Goal: Task Accomplishment & Management: Manage account settings

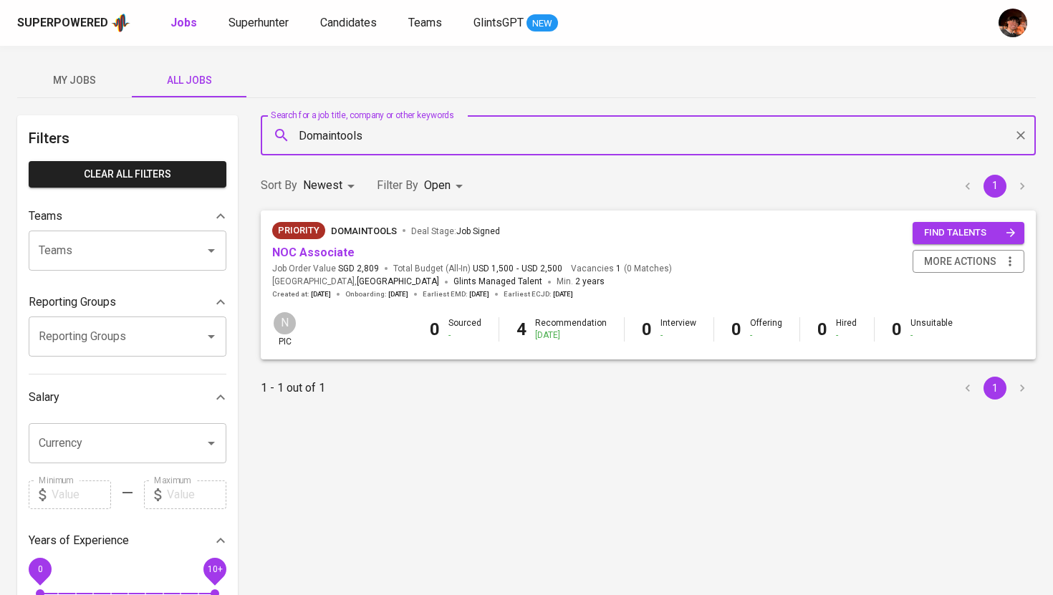
click at [84, 95] on button "My Jobs" at bounding box center [74, 80] width 115 height 34
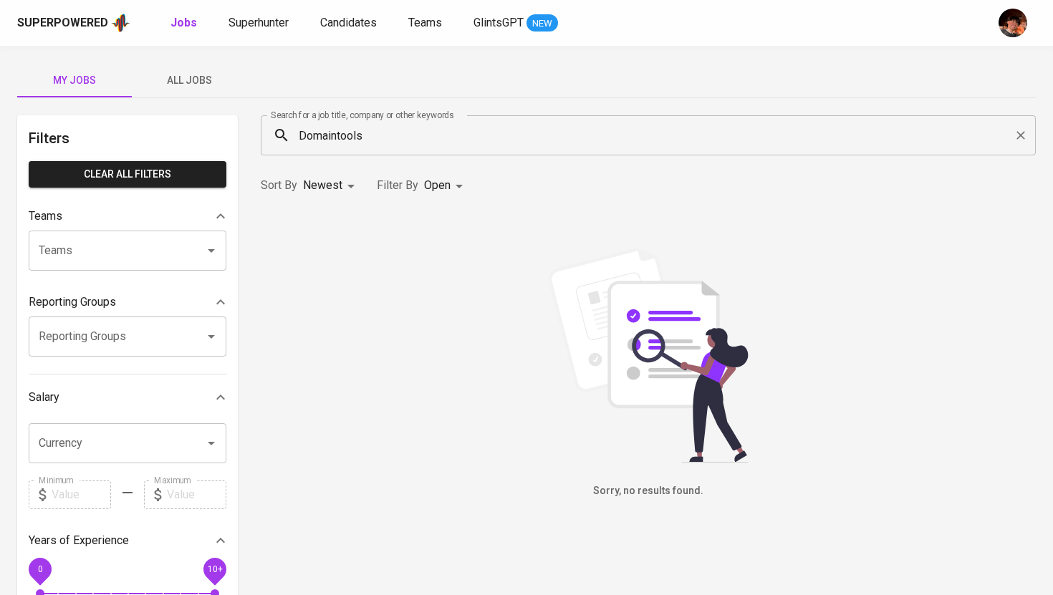
click at [317, 135] on input "Domaintools" at bounding box center [652, 135] width 712 height 27
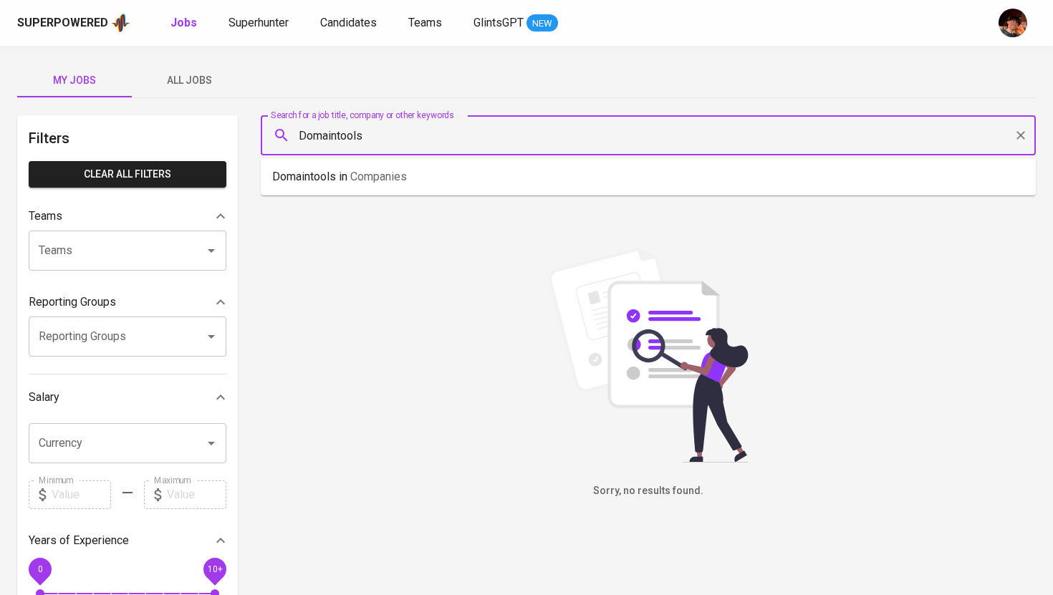
click at [317, 135] on input "Domaintools" at bounding box center [652, 135] width 712 height 27
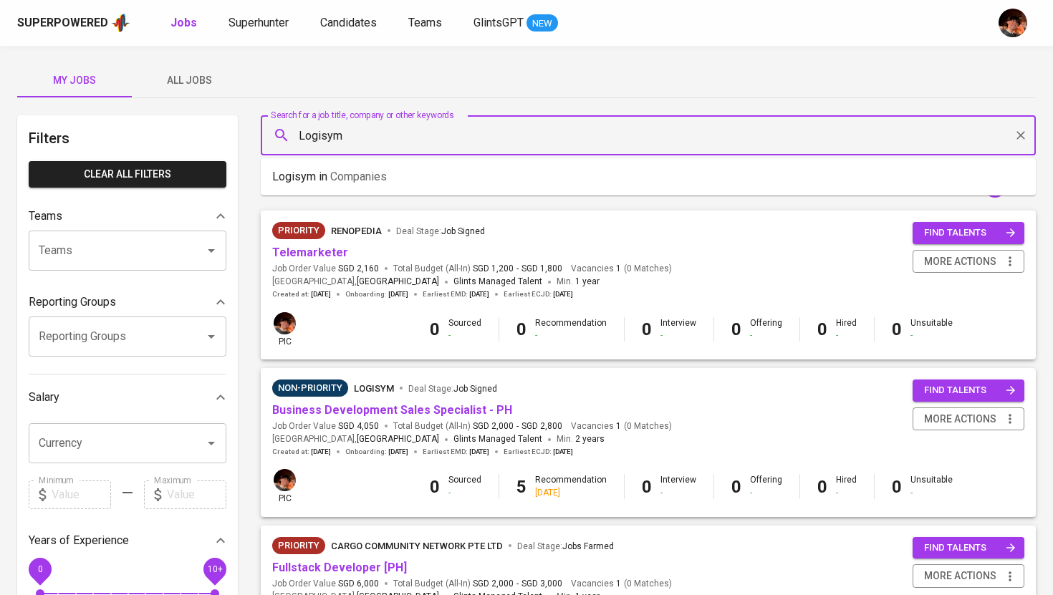
type input "Logisym"
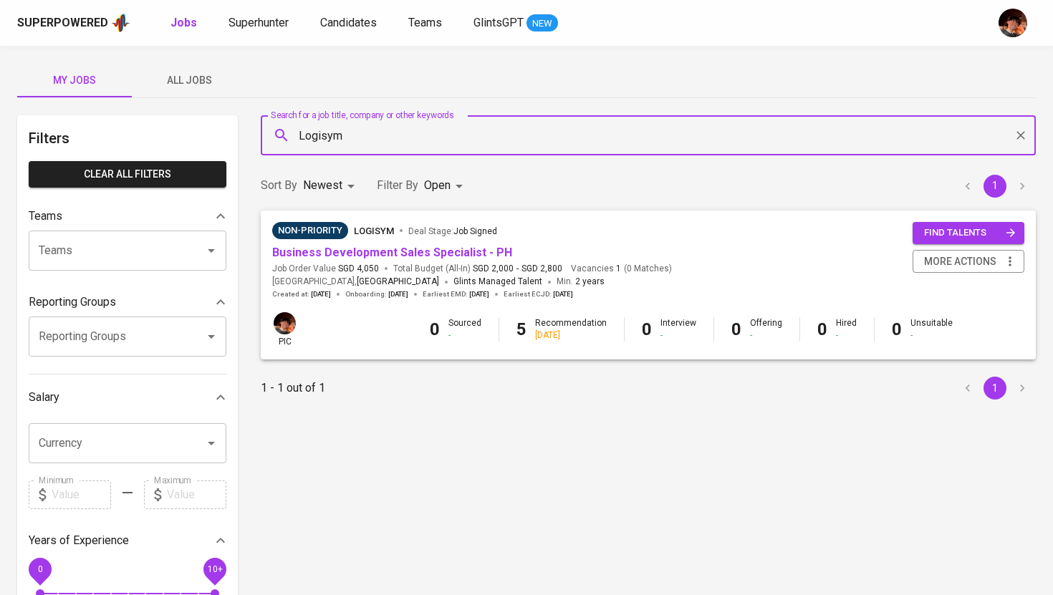
click at [211, 75] on span "All Jobs" at bounding box center [188, 81] width 97 height 18
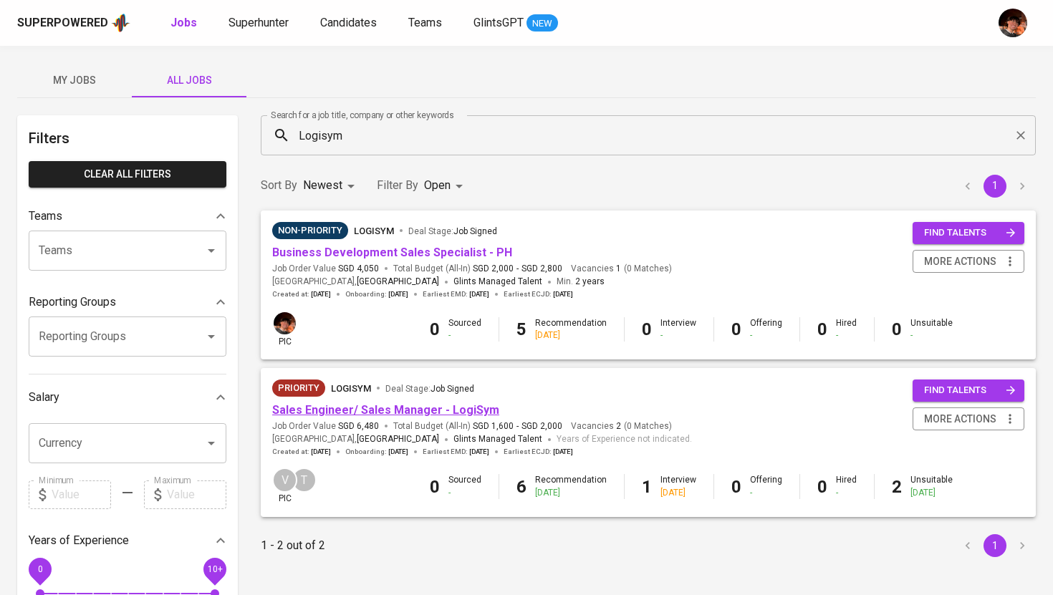
click at [417, 410] on link "Sales Engineer/ Sales Manager - LogiSym" at bounding box center [385, 410] width 227 height 14
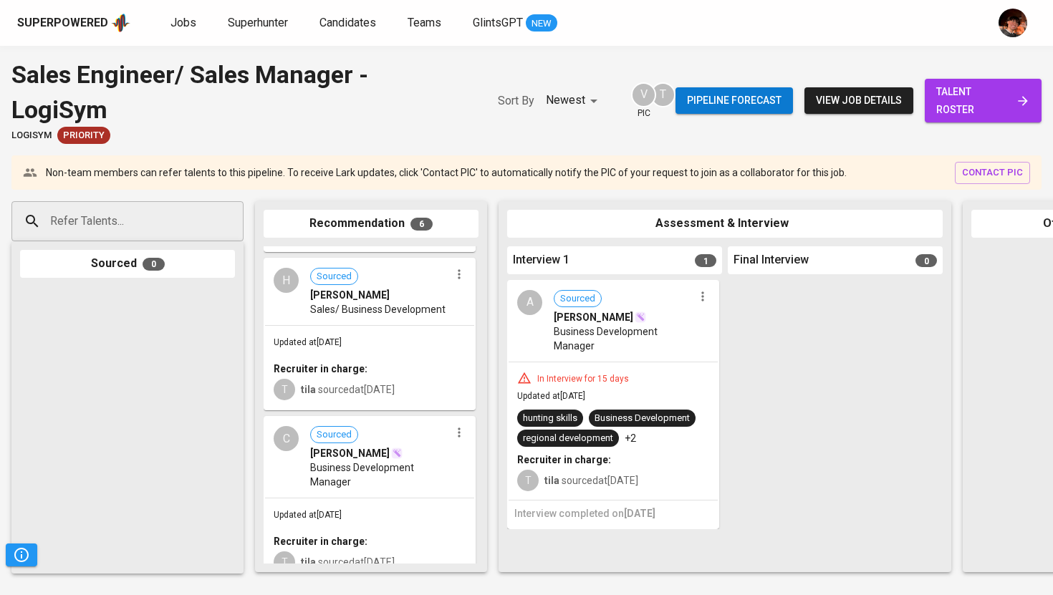
scroll to position [158, 0]
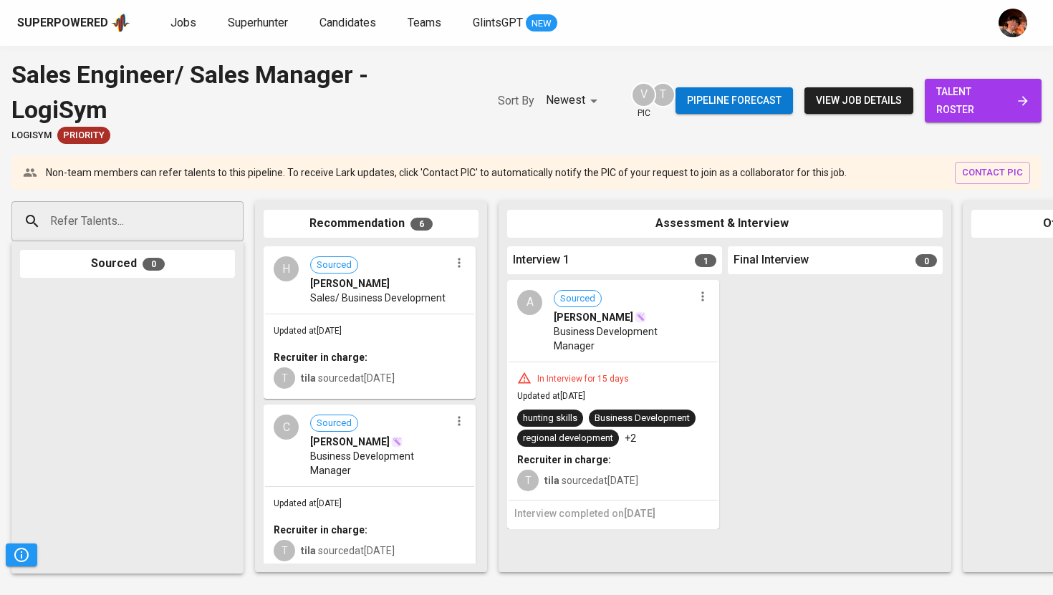
click at [955, 105] on span "talent roster" at bounding box center [983, 100] width 94 height 35
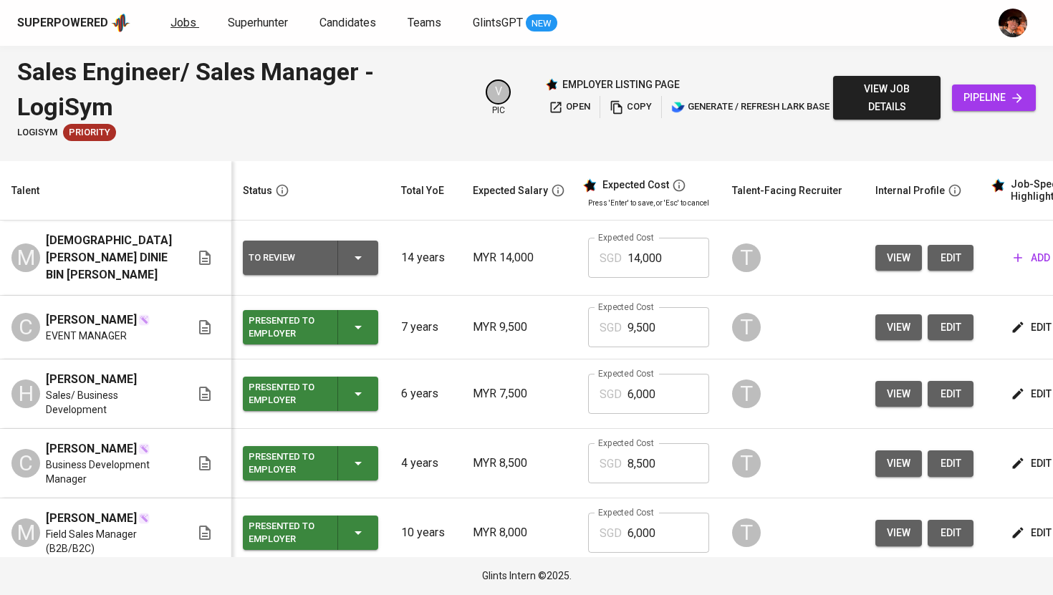
click at [182, 20] on span "Jobs" at bounding box center [183, 23] width 26 height 14
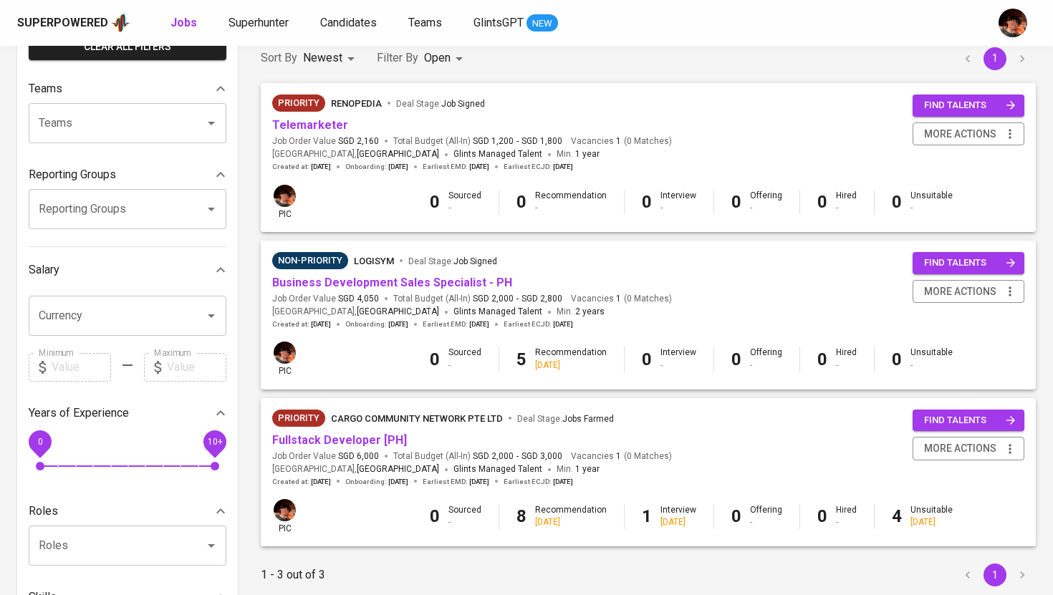
scroll to position [148, 0]
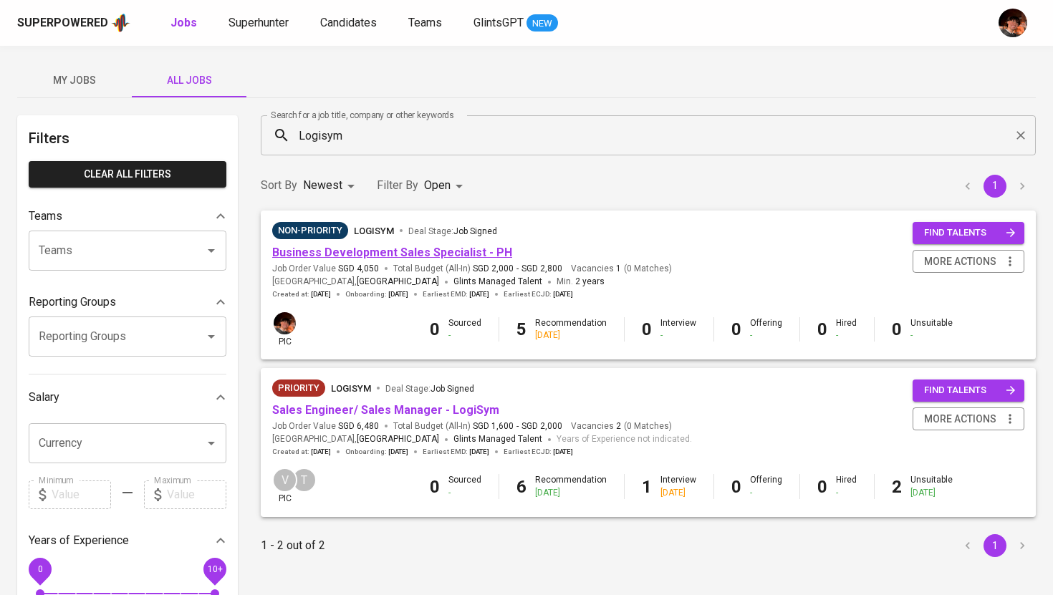
click at [370, 256] on link "Business Development Sales Specialist - PH" at bounding box center [392, 253] width 240 height 14
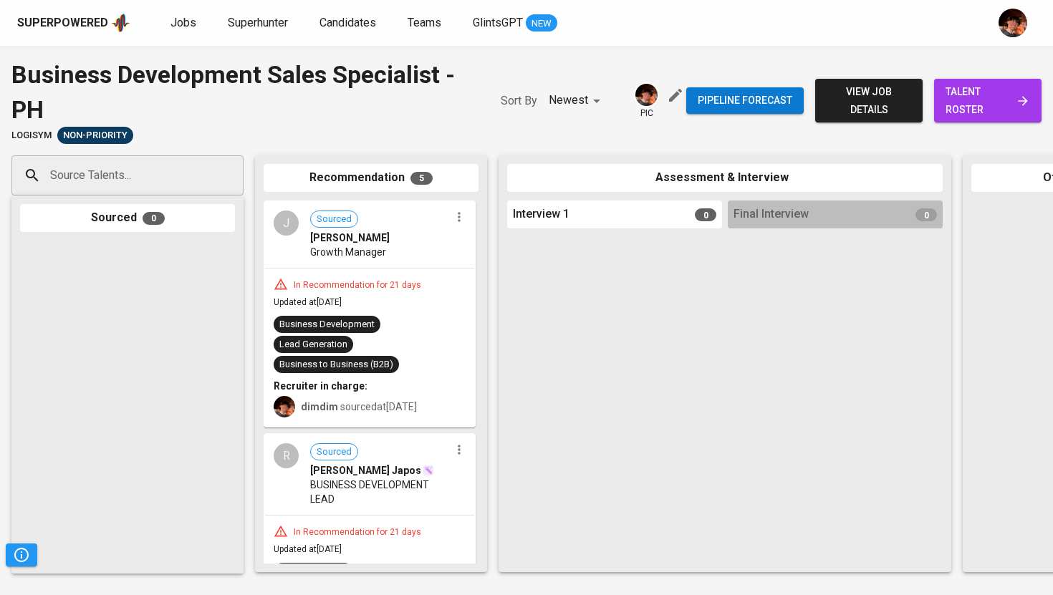
click at [166, 26] on div "Superpowered Jobs Superhunter Candidates Teams GlintsGPT NEW" at bounding box center [503, 22] width 973 height 21
click at [179, 19] on span "Jobs" at bounding box center [183, 23] width 26 height 14
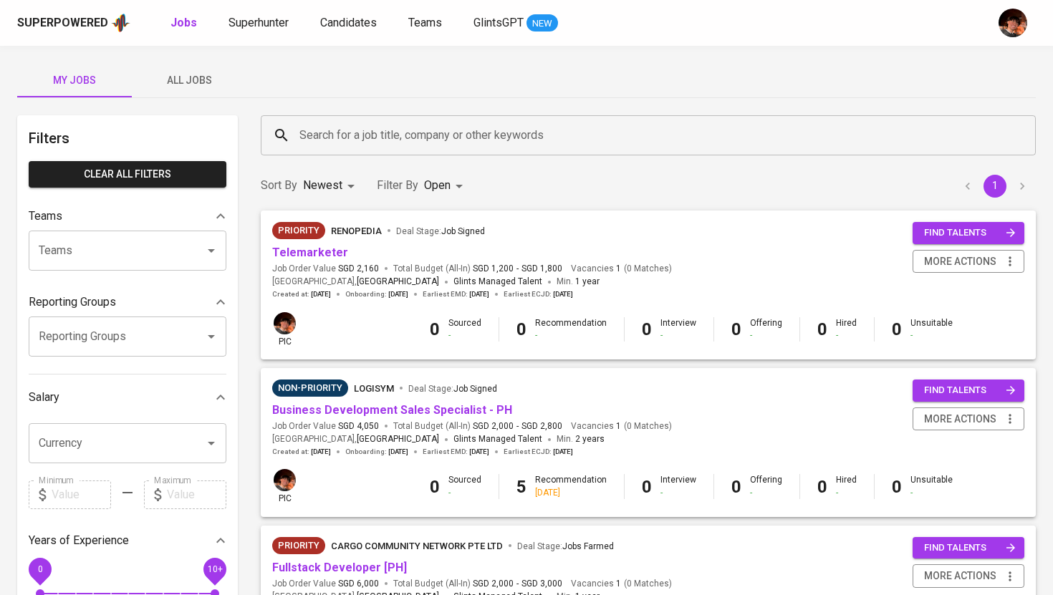
click at [194, 80] on span "All Jobs" at bounding box center [188, 81] width 97 height 18
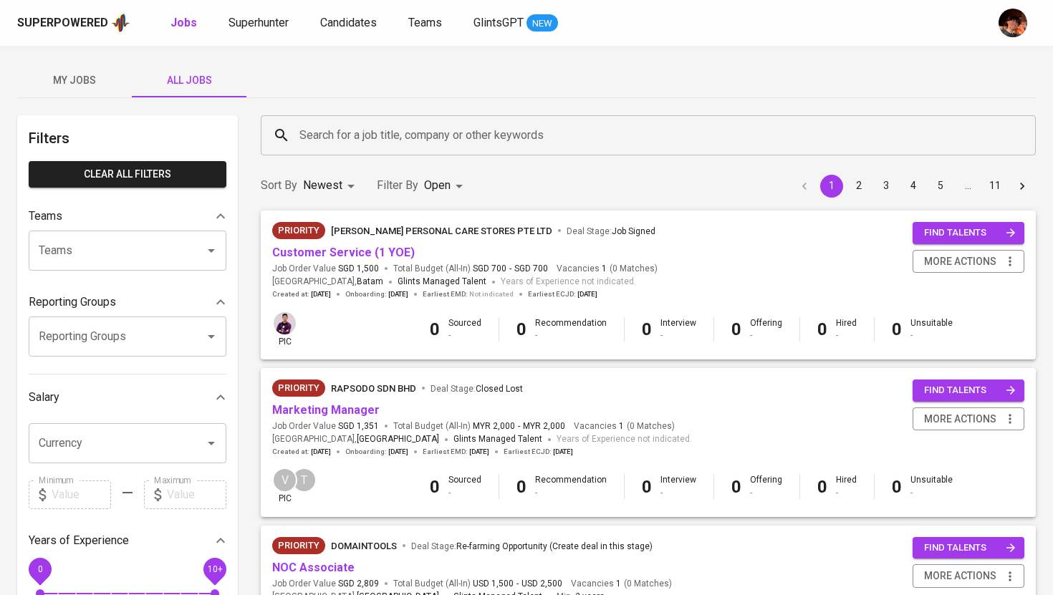
click at [338, 143] on input "Search for a job title, company or other keywords" at bounding box center [652, 135] width 712 height 27
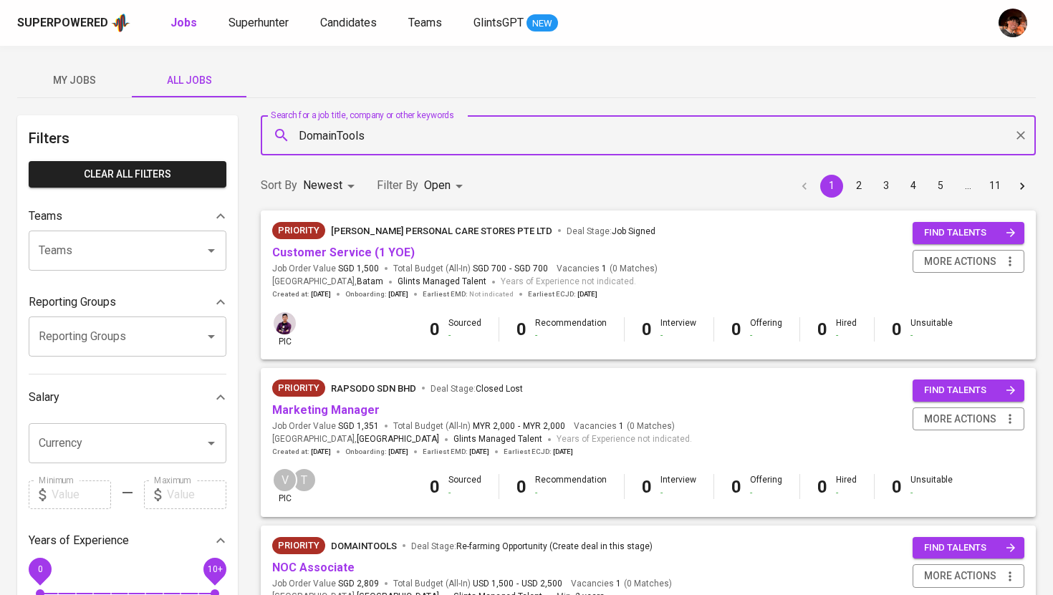
type input "DomainTools"
